Goal: Task Accomplishment & Management: Use online tool/utility

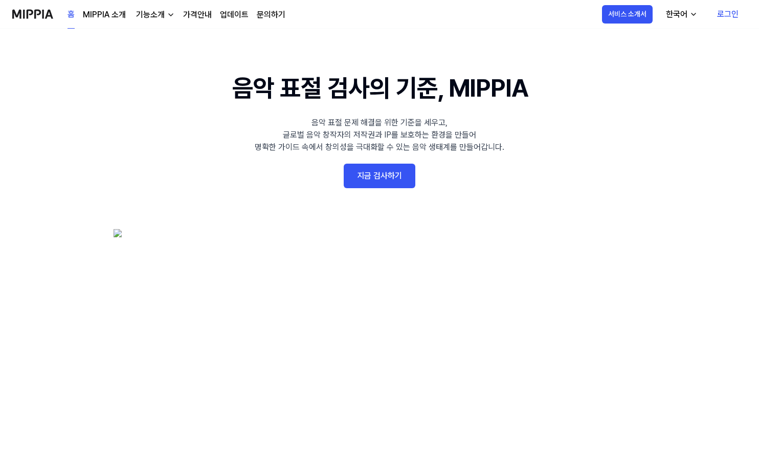
click at [395, 166] on link "지금 검사하기" at bounding box center [380, 176] width 72 height 25
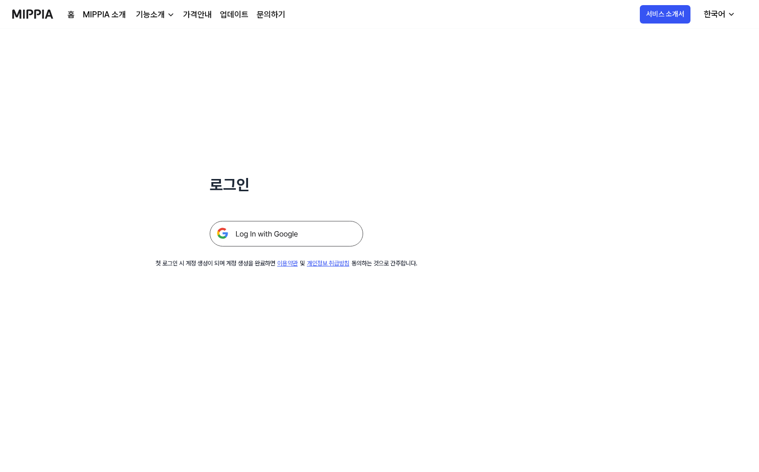
click at [294, 239] on img at bounding box center [286, 234] width 153 height 26
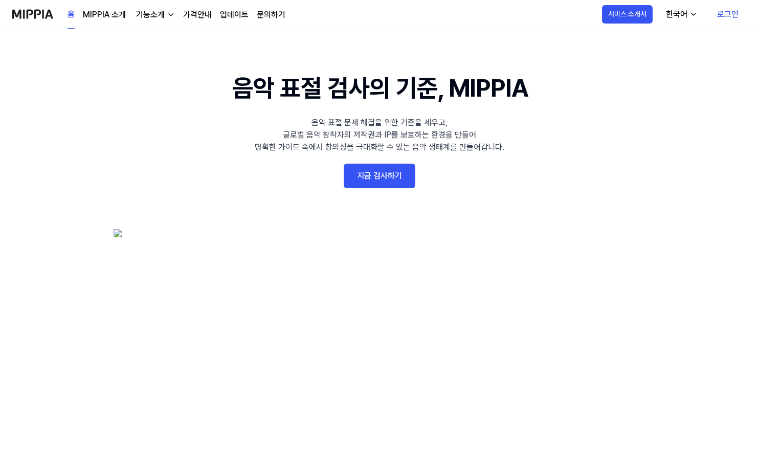
scroll to position [5, 0]
click at [352, 157] on 배너 "음악 표절 검사의 기준, MIPPIA 음악 표절 문제 해결을 위한 기준을 세우고, 글로벌 음악 창작자의 저작권과 IP를 보호하는 환경을 만들어…" at bounding box center [379, 257] width 736 height 374
click at [374, 169] on link "지금 검사하기" at bounding box center [380, 176] width 72 height 25
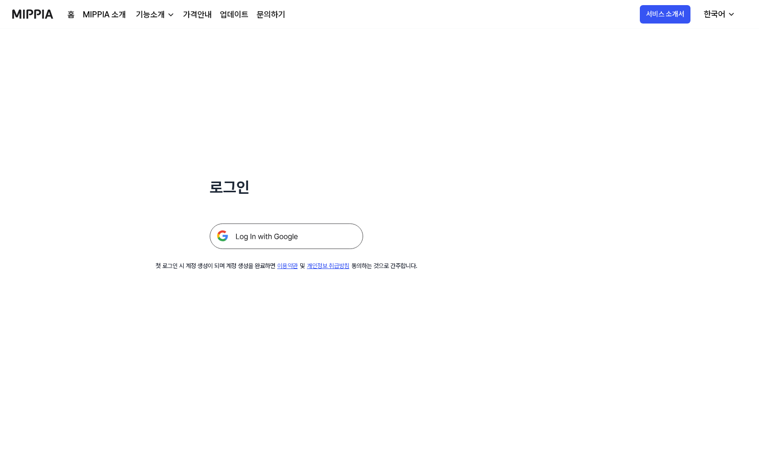
click at [317, 234] on img at bounding box center [286, 236] width 153 height 26
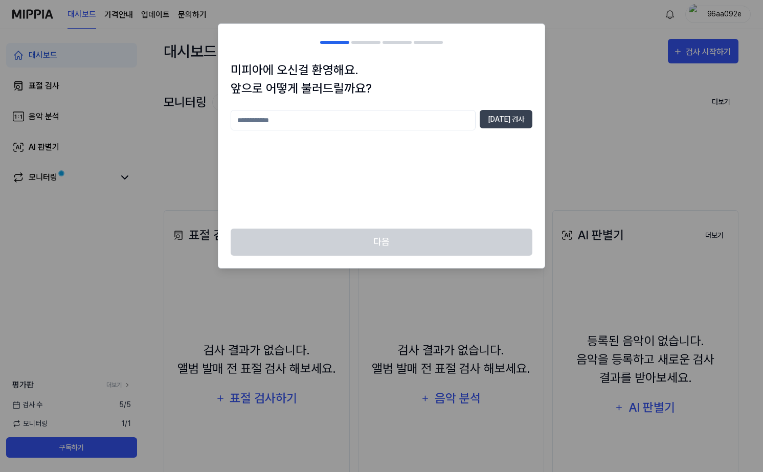
click at [389, 124] on input "text" at bounding box center [353, 120] width 245 height 20
click at [456, 231] on div "다음" at bounding box center [381, 248] width 326 height 39
click at [502, 128] on div "*** [DATE] 검사" at bounding box center [382, 120] width 302 height 20
click at [508, 116] on button "[DATE] 검사" at bounding box center [506, 119] width 53 height 18
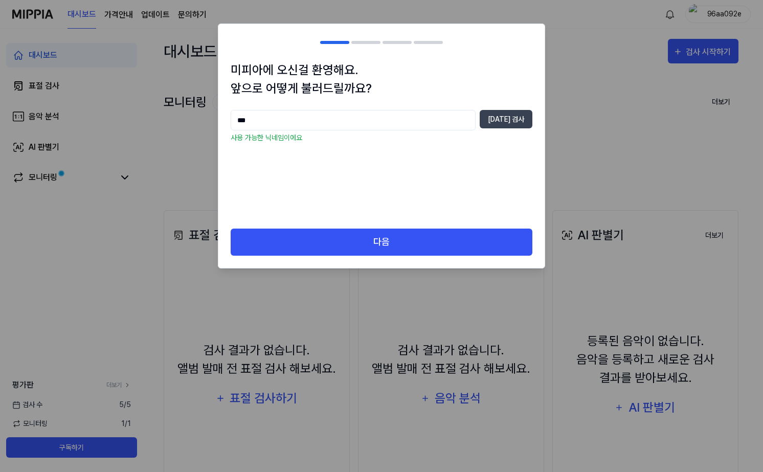
click at [366, 117] on input "***" at bounding box center [353, 120] width 245 height 20
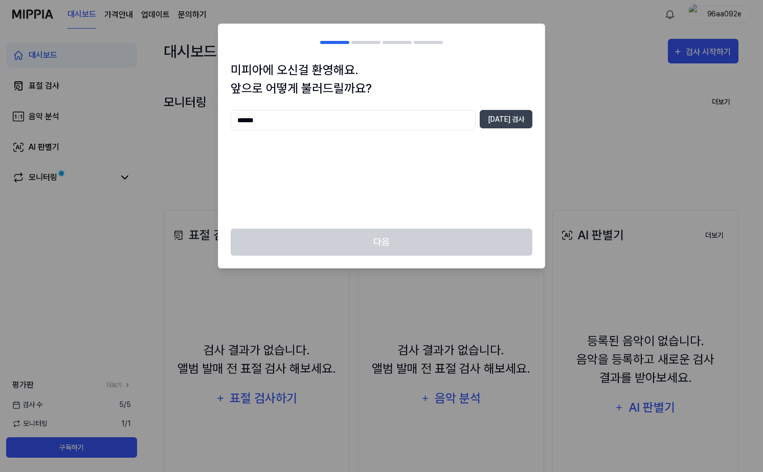
type input "******"
click at [376, 236] on div "다음" at bounding box center [381, 248] width 326 height 39
click at [379, 237] on div "다음" at bounding box center [381, 248] width 326 height 39
click at [398, 241] on div "다음" at bounding box center [381, 248] width 326 height 39
click at [511, 119] on button "[DATE] 검사" at bounding box center [506, 119] width 53 height 18
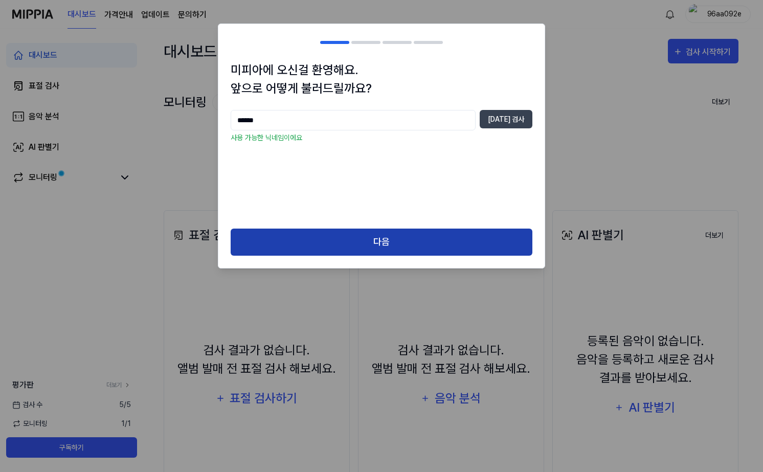
click at [420, 244] on button "다음" at bounding box center [382, 242] width 302 height 27
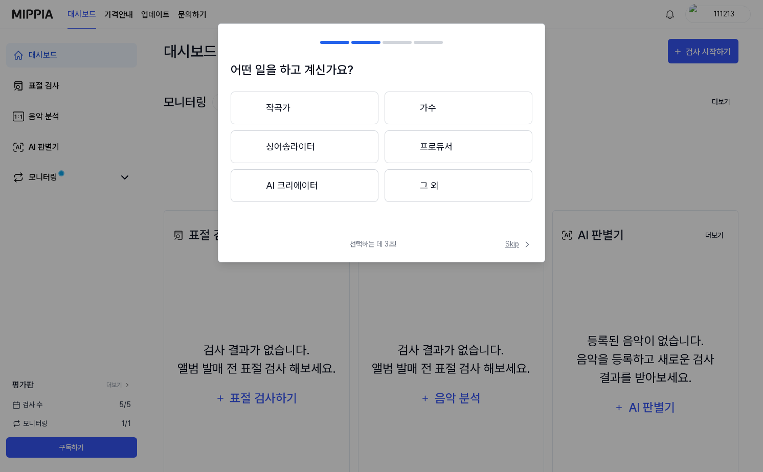
click at [508, 242] on span "Skip" at bounding box center [518, 244] width 27 height 11
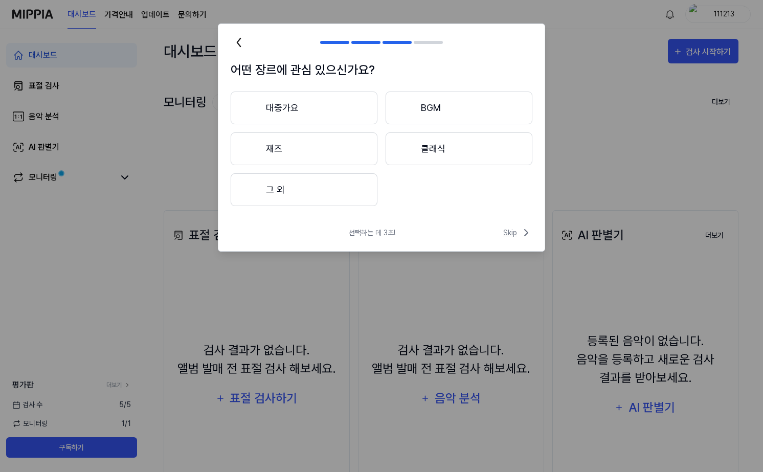
click at [505, 232] on span "Skip" at bounding box center [517, 232] width 29 height 12
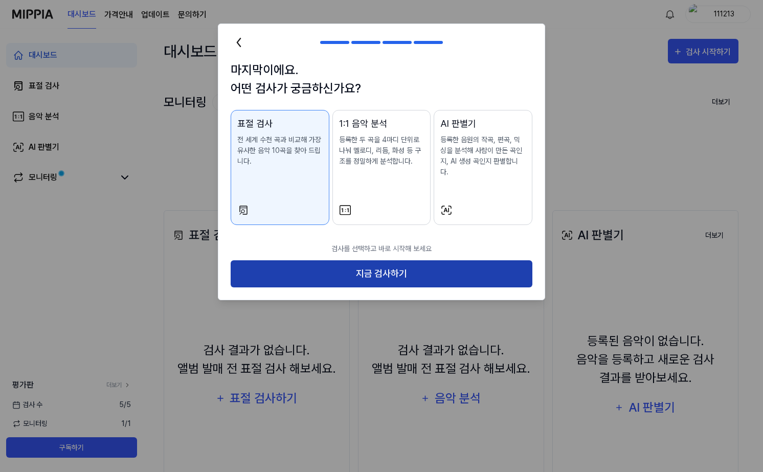
click at [393, 260] on button "지금 검사하기" at bounding box center [382, 273] width 302 height 27
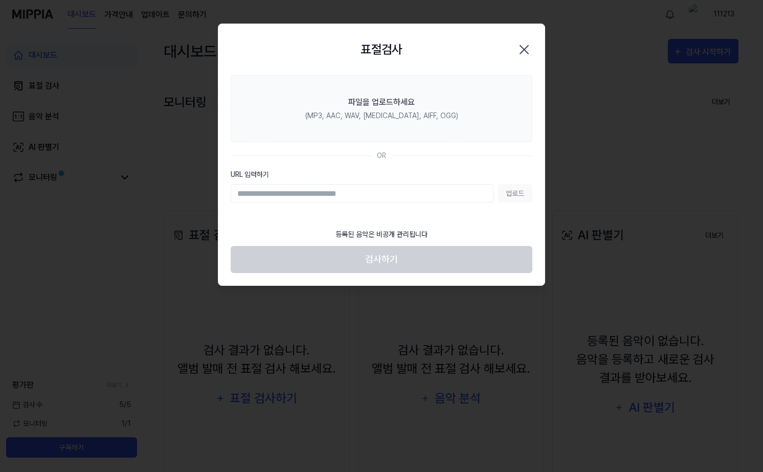
click at [353, 193] on input "URL 입력하기" at bounding box center [362, 193] width 263 height 18
paste input "**********"
type input "**********"
click at [501, 196] on button "업로드" at bounding box center [514, 193] width 35 height 18
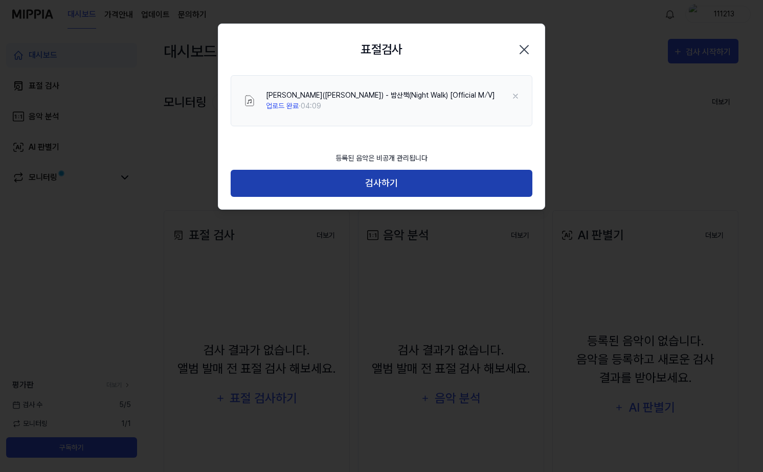
click at [411, 188] on button "검사하기" at bounding box center [382, 183] width 302 height 27
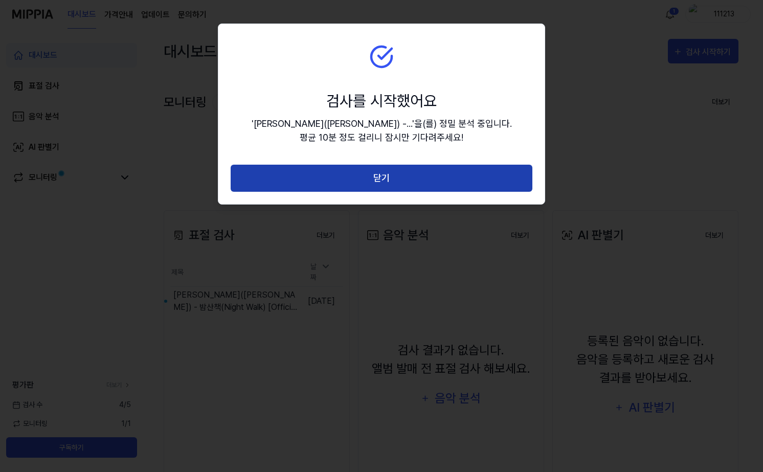
click at [430, 167] on button "닫기" at bounding box center [382, 178] width 302 height 27
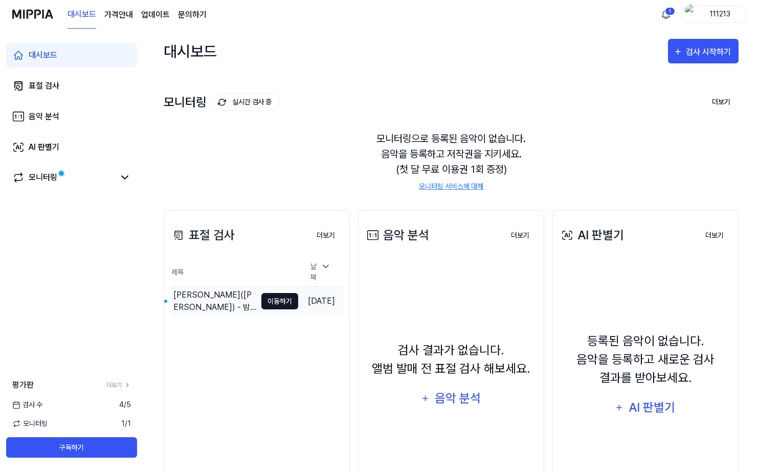
click at [270, 301] on button "이동하기" at bounding box center [279, 301] width 37 height 16
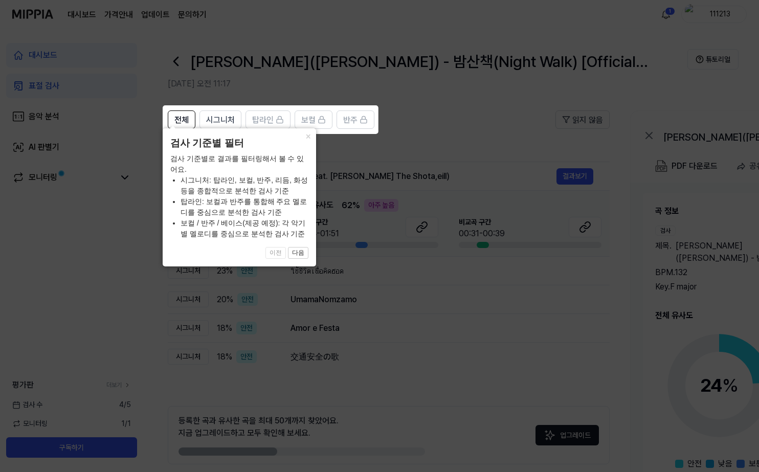
click at [340, 161] on icon at bounding box center [381, 236] width 763 height 472
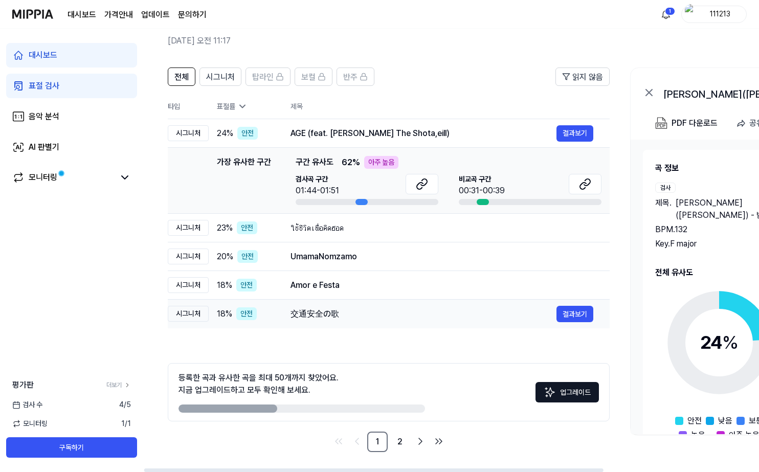
scroll to position [0, 1]
